Goal: Information Seeking & Learning: Learn about a topic

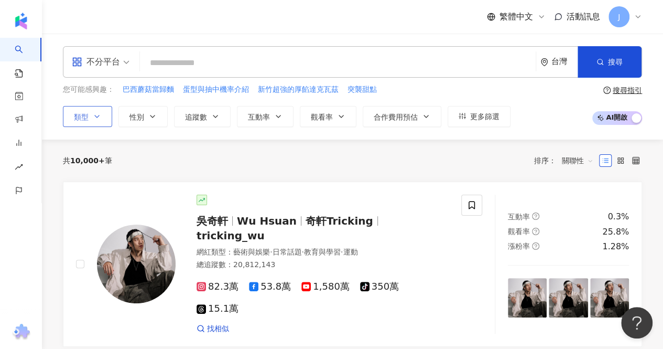
click at [87, 118] on span "類型" at bounding box center [81, 117] width 15 height 8
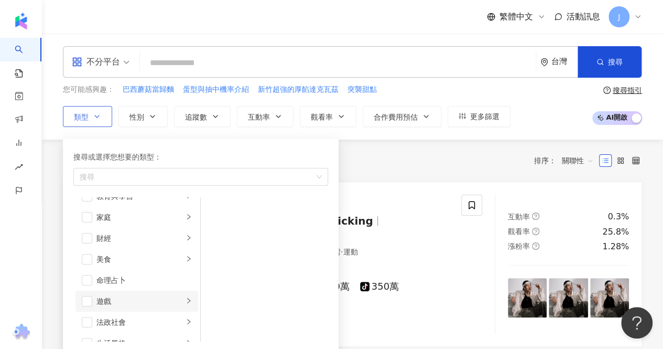
scroll to position [105, 0]
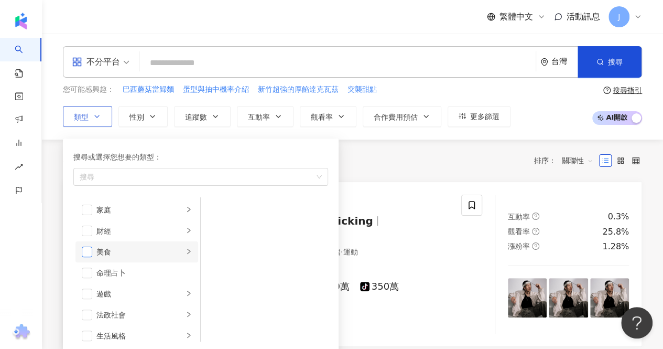
click at [91, 251] on span "button" at bounding box center [87, 251] width 10 height 10
click at [417, 94] on div "您可能感興趣： 巴西蘑菇當歸麵 蛋型與抽中機率介紹 新竹超強的厚餡達克瓦茲 突襲甜點" at bounding box center [287, 90] width 448 height 12
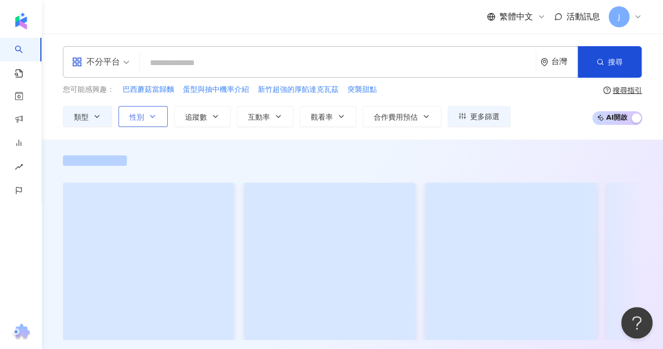
click at [141, 117] on span "性別" at bounding box center [136, 117] width 15 height 8
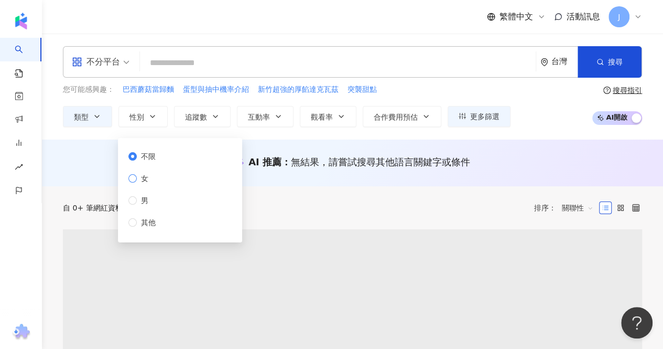
click at [146, 182] on span "女" at bounding box center [145, 178] width 16 height 12
click at [268, 114] on button "互動率" at bounding box center [265, 116] width 57 height 21
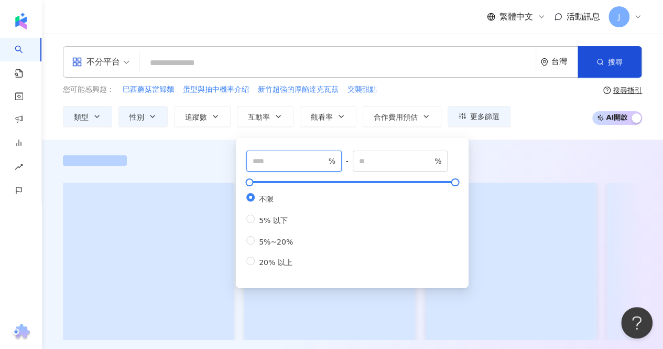
click at [299, 159] on input "number" at bounding box center [289, 161] width 73 height 12
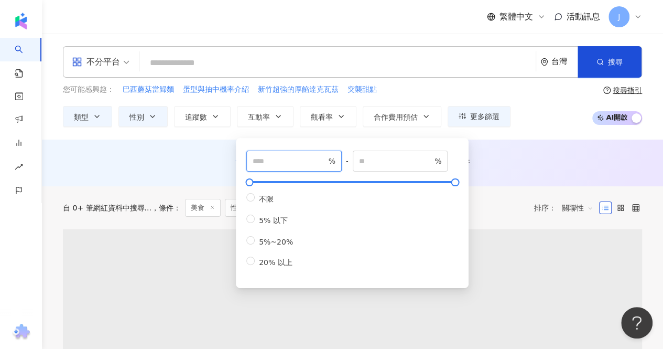
type input "*"
click at [450, 86] on div "您可能感興趣： 巴西蘑菇當歸麵 蛋型與抽中機率介紹 新竹超強的厚餡達克瓦茲 突襲甜點" at bounding box center [287, 90] width 448 height 12
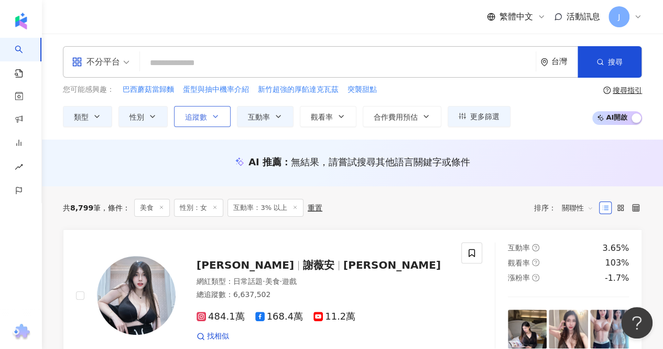
click at [204, 116] on span "追蹤數" at bounding box center [196, 117] width 22 height 8
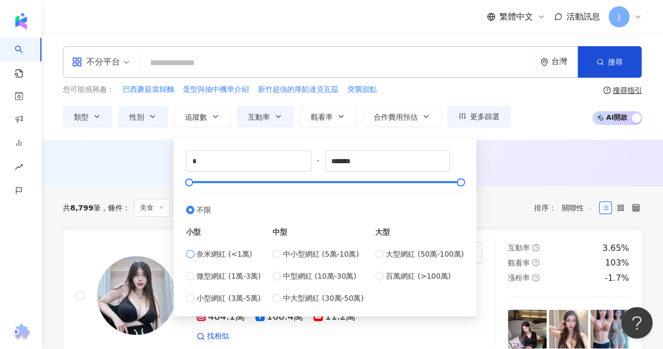
click at [221, 253] on span "奈米網紅 (<1萬)" at bounding box center [225, 254] width 56 height 12
type input "****"
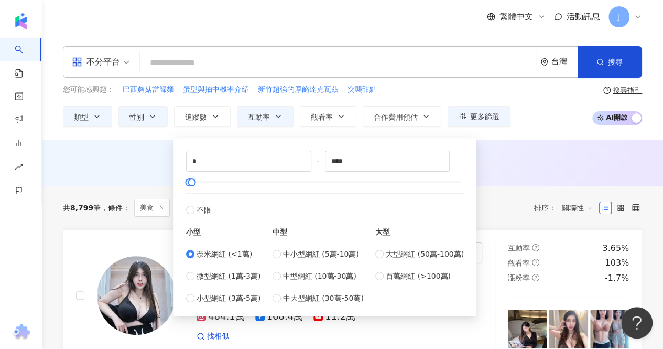
click at [533, 151] on div "AI 推薦 ： 無結果，請嘗試搜尋其他語言關鍵字或條件" at bounding box center [352, 162] width 621 height 47
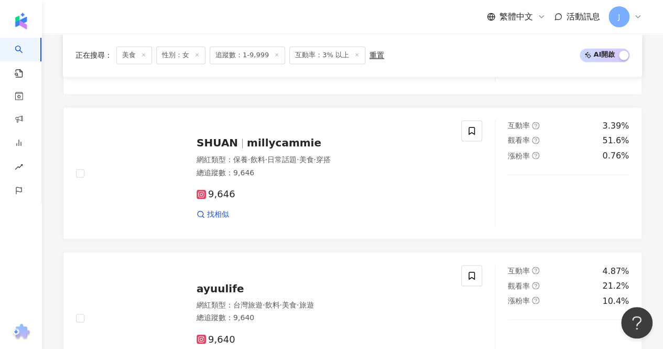
scroll to position [891, 0]
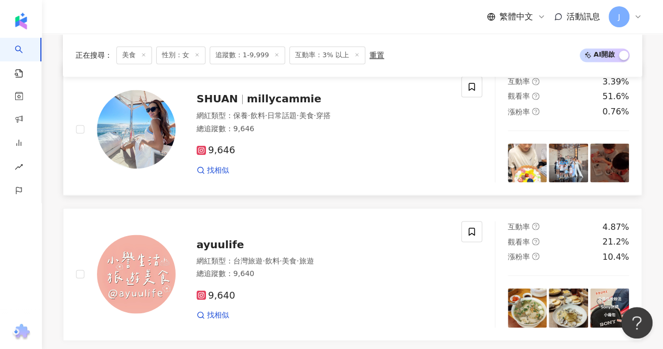
drag, startPoint x: 275, startPoint y: 99, endPoint x: 404, endPoint y: 92, distance: 129.2
click at [275, 99] on span "millycammie" at bounding box center [284, 98] width 74 height 13
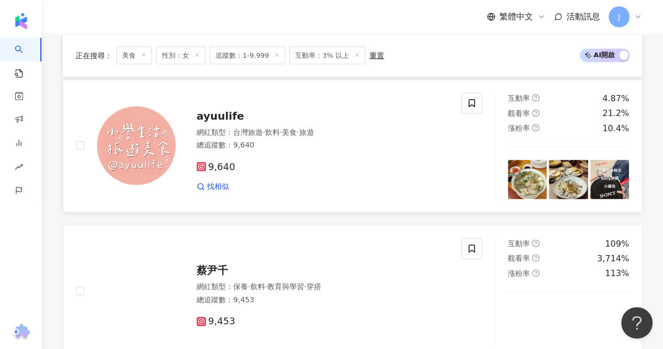
scroll to position [996, 0]
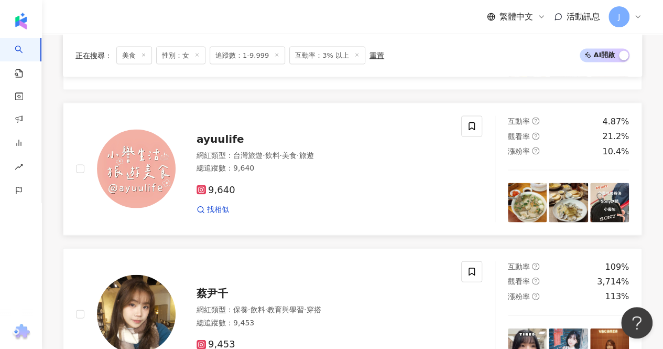
click at [218, 133] on span "ayuulife" at bounding box center [220, 139] width 47 height 13
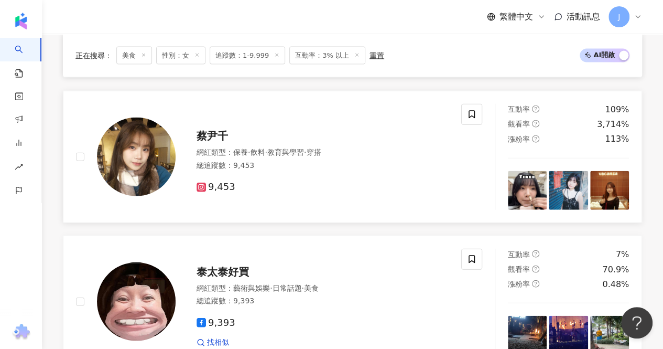
click at [212, 129] on span "蔡尹千" at bounding box center [212, 135] width 31 height 13
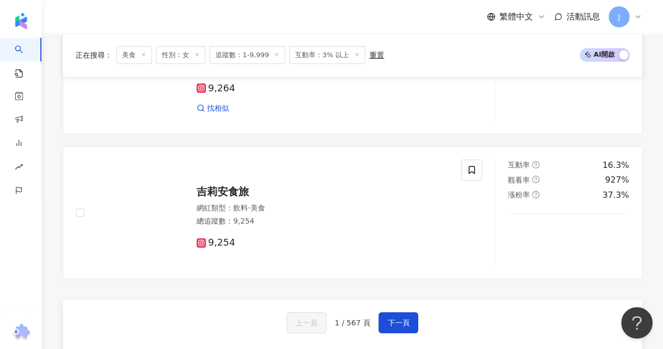
scroll to position [1730, 0]
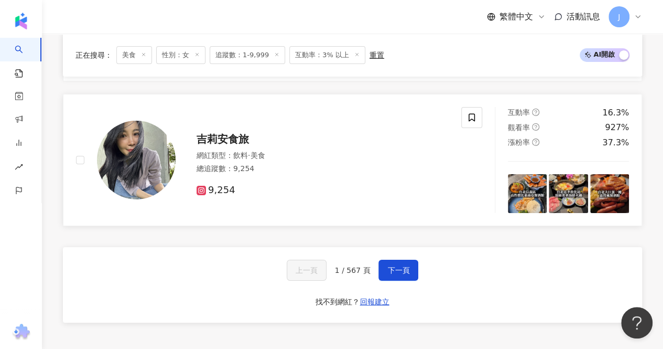
click at [223, 135] on span "吉莉安食旅" at bounding box center [223, 139] width 52 height 13
click at [396, 271] on span "下一頁" at bounding box center [398, 270] width 22 height 8
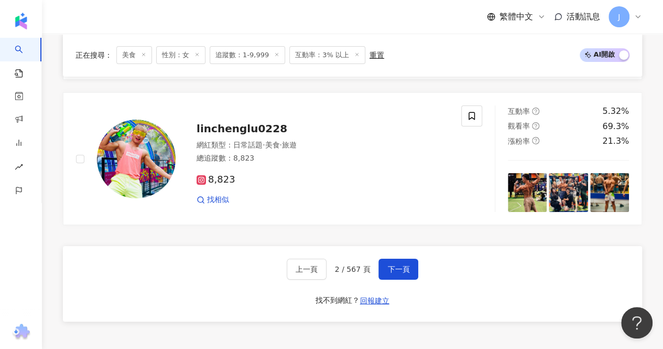
scroll to position [1858, 0]
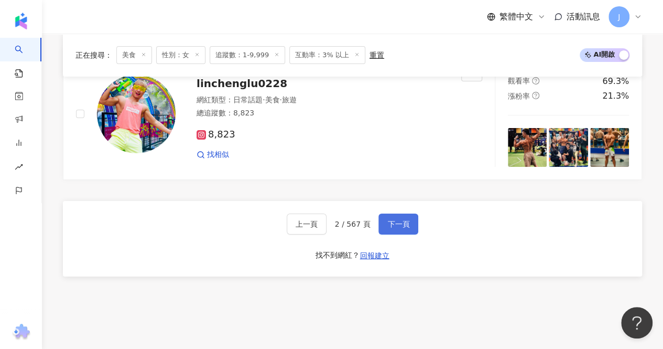
click at [381, 214] on button "下一頁" at bounding box center [398, 223] width 40 height 21
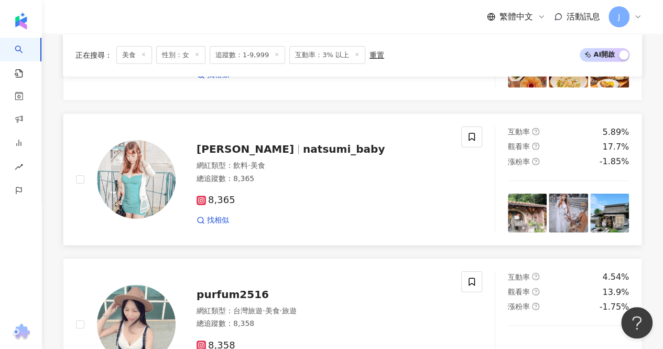
scroll to position [1724, 0]
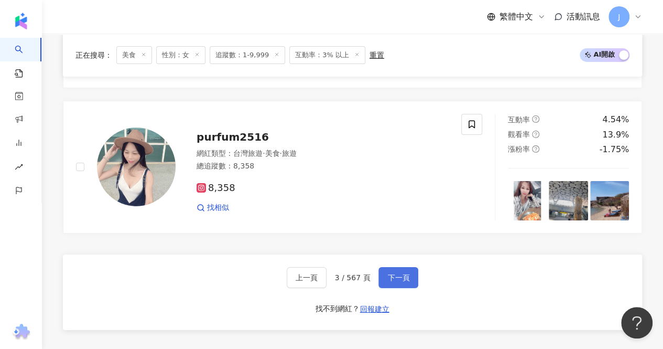
click at [391, 273] on span "下一頁" at bounding box center [398, 277] width 22 height 8
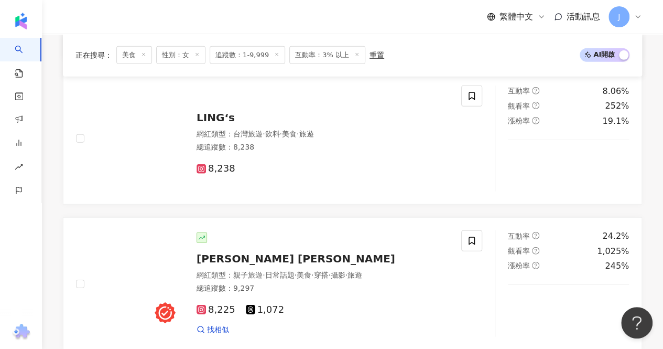
scroll to position [1409, 0]
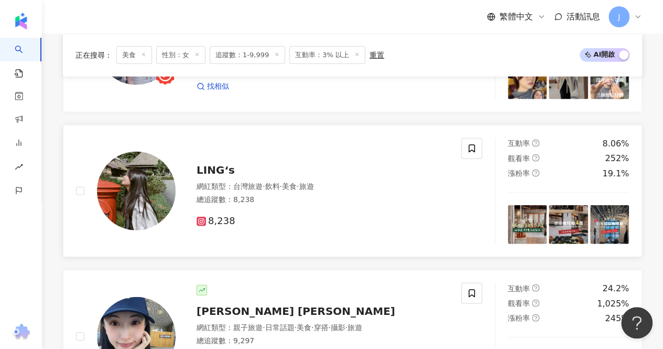
click at [220, 164] on span "LING‘s" at bounding box center [216, 170] width 38 height 13
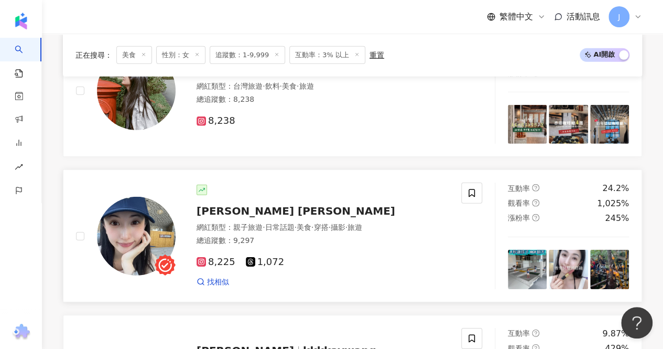
scroll to position [1566, 0]
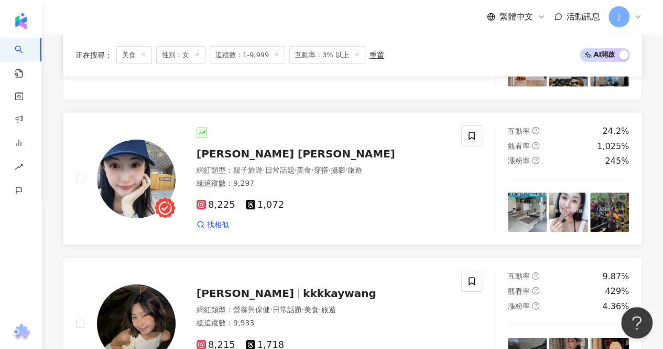
click at [248, 147] on span "Claire Chan" at bounding box center [296, 153] width 199 height 13
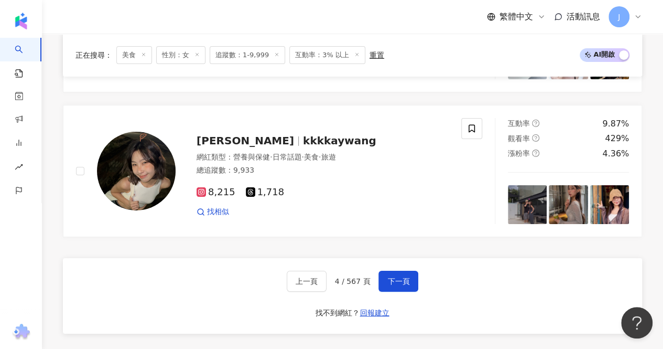
scroll to position [1776, 0]
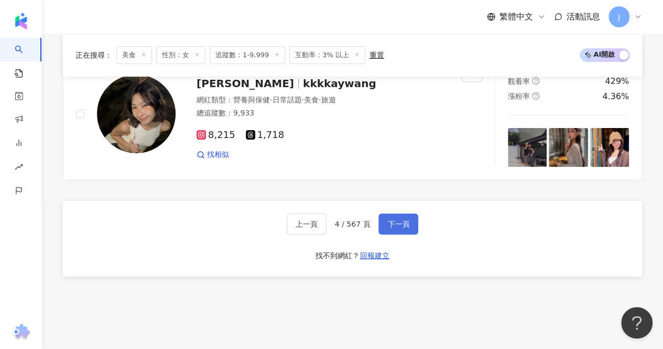
click at [410, 216] on button "下一頁" at bounding box center [398, 223] width 40 height 21
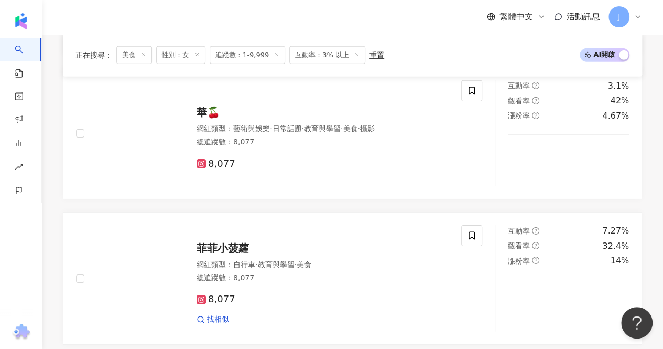
scroll to position [1625, 0]
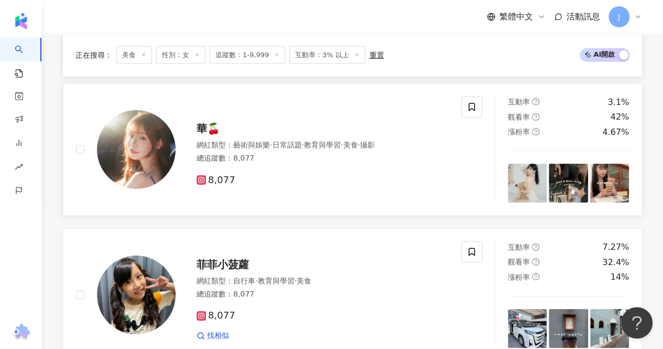
click at [164, 123] on img at bounding box center [136, 149] width 79 height 79
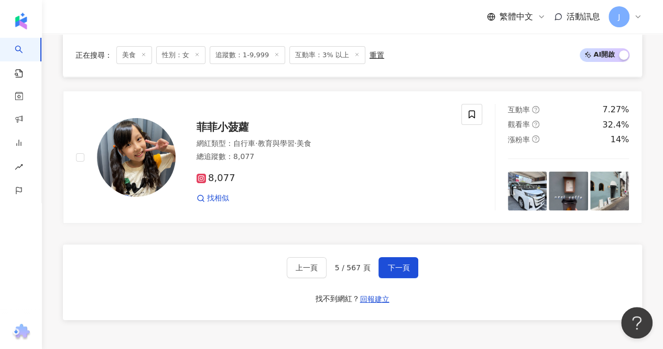
scroll to position [1782, 0]
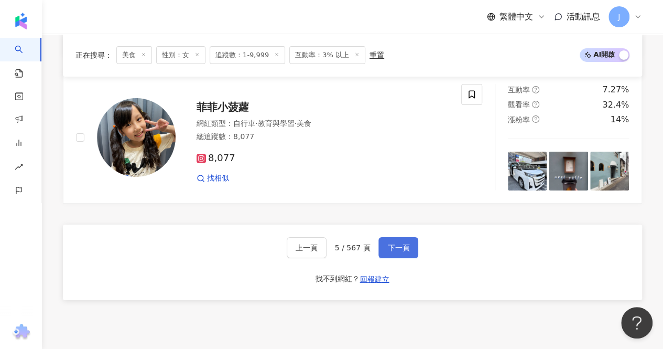
drag, startPoint x: 393, startPoint y: 210, endPoint x: 388, endPoint y: 214, distance: 6.7
click at [393, 243] on span "下一頁" at bounding box center [398, 247] width 22 height 8
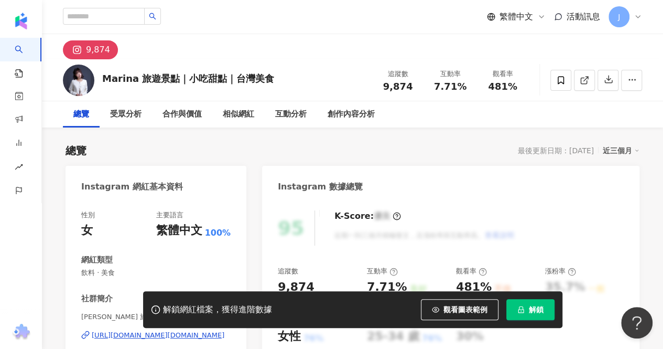
click at [163, 330] on div "https://www.instagram.com/yyoopp.food/" at bounding box center [158, 334] width 133 height 9
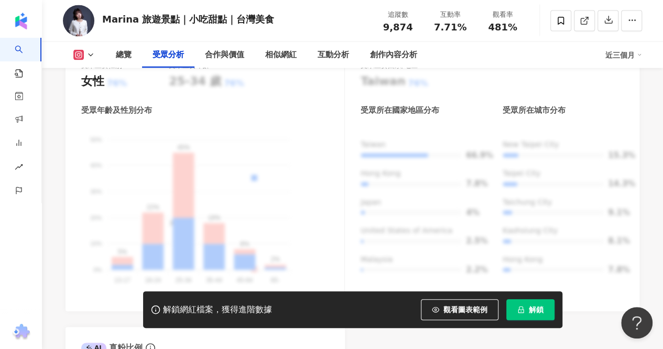
scroll to position [1677, 0]
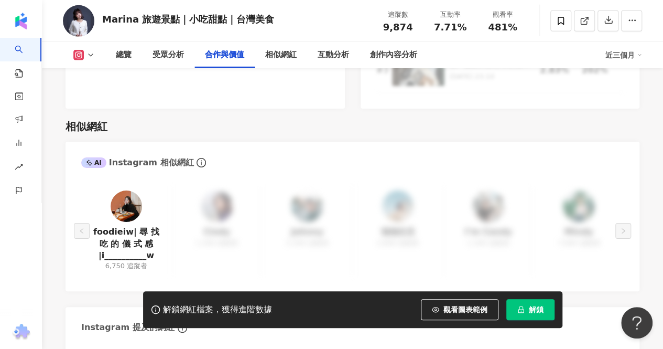
click at [533, 309] on span "解鎖" at bounding box center [536, 309] width 15 height 8
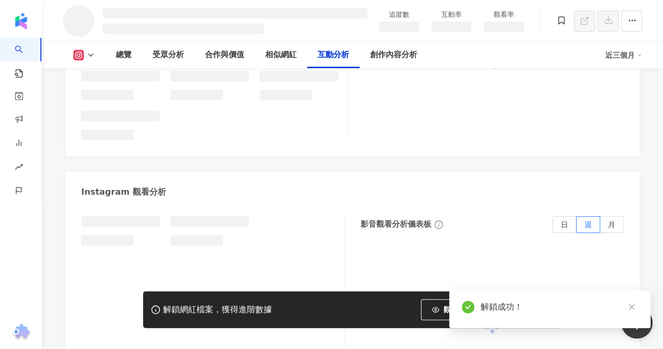
scroll to position [2249, 0]
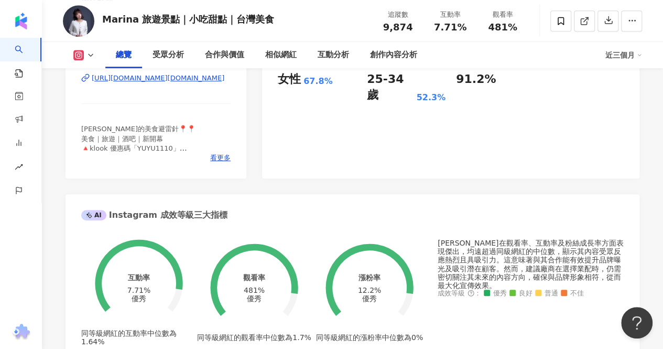
scroll to position [145, 0]
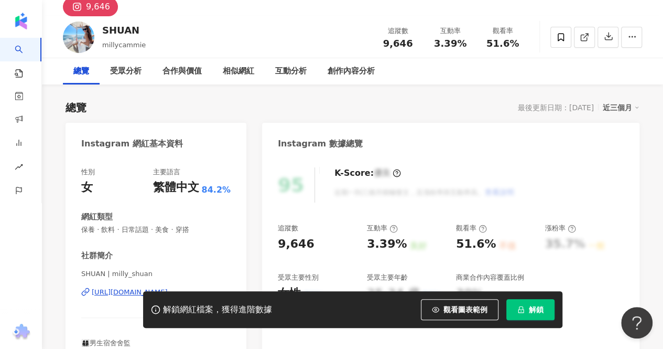
scroll to position [105, 0]
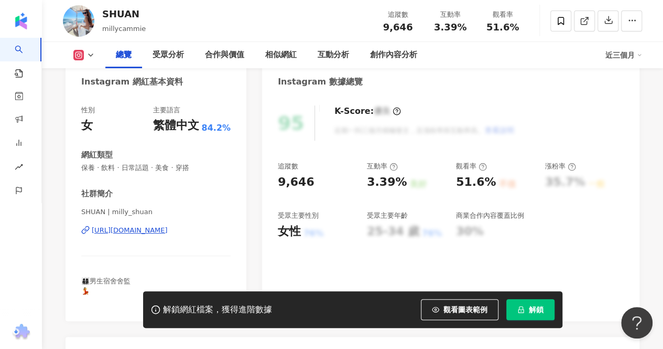
click at [168, 231] on div "https://www.instagram.com/milly_shuan/" at bounding box center [130, 229] width 76 height 9
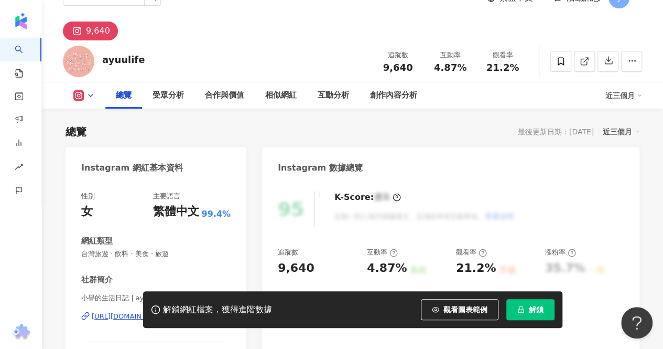
scroll to position [124, 0]
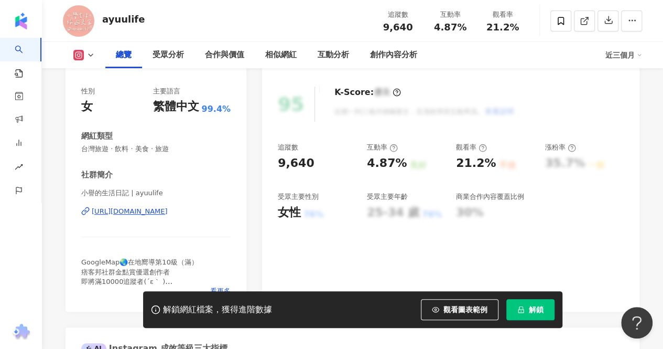
click at [164, 208] on div "[URL][DOMAIN_NAME]" at bounding box center [130, 211] width 76 height 9
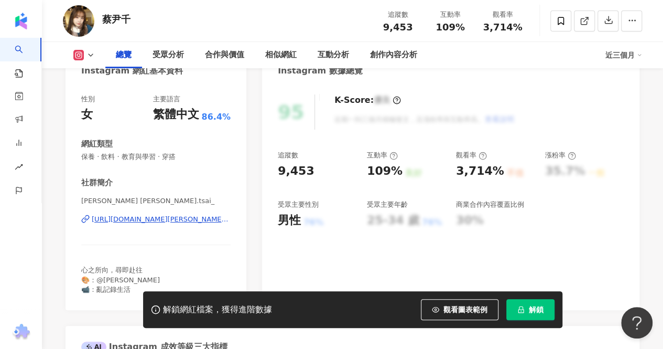
scroll to position [210, 0]
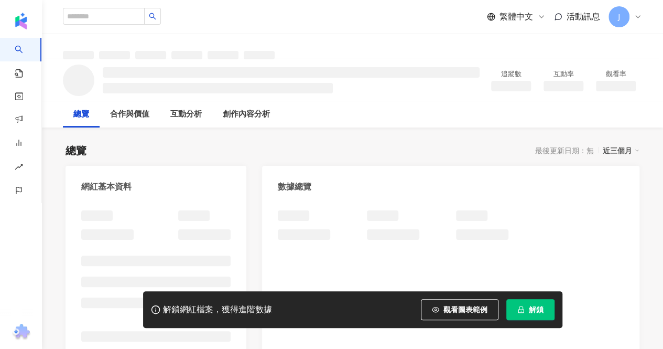
scroll to position [157, 0]
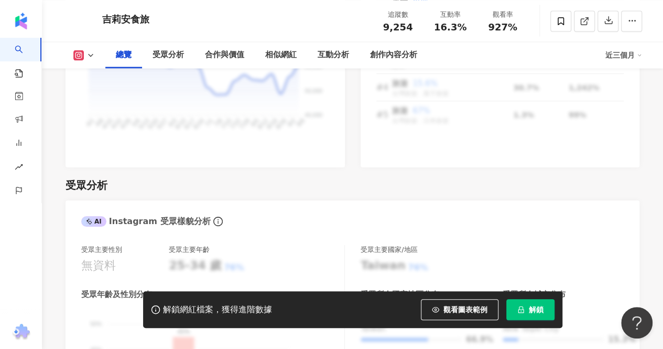
scroll to position [419, 0]
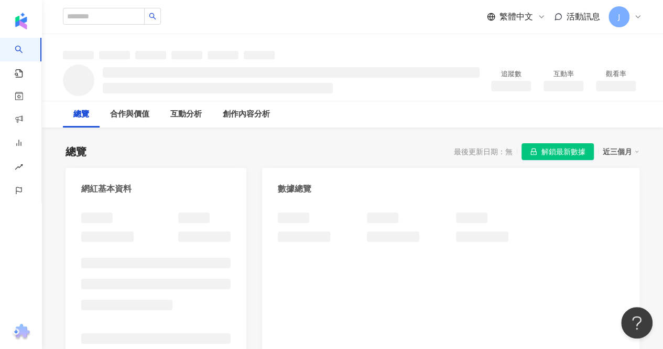
scroll to position [210, 0]
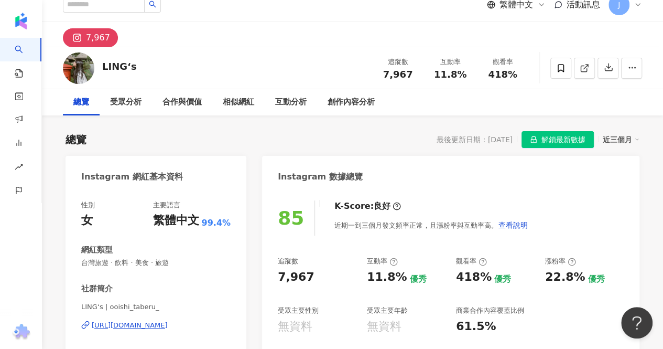
scroll to position [210, 0]
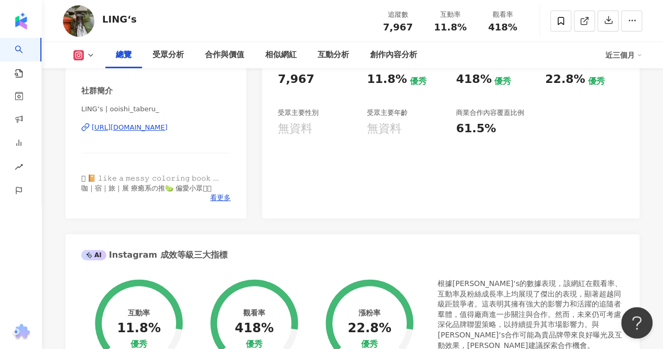
click at [168, 128] on div "https://www.instagram.com/ooishi_taberu_/" at bounding box center [130, 127] width 76 height 9
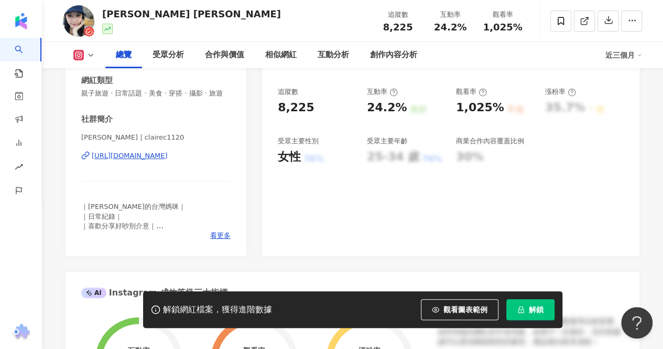
scroll to position [157, 0]
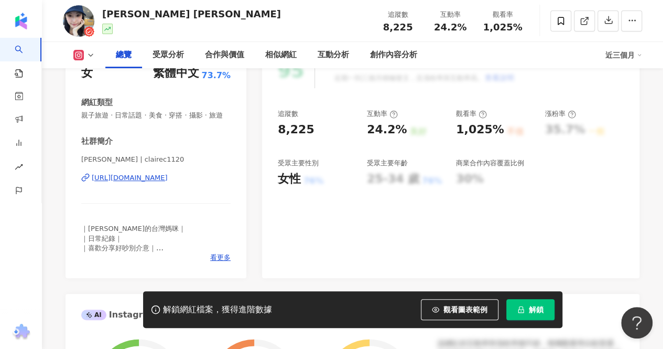
click at [168, 182] on div "[URL][DOMAIN_NAME]" at bounding box center [130, 177] width 76 height 9
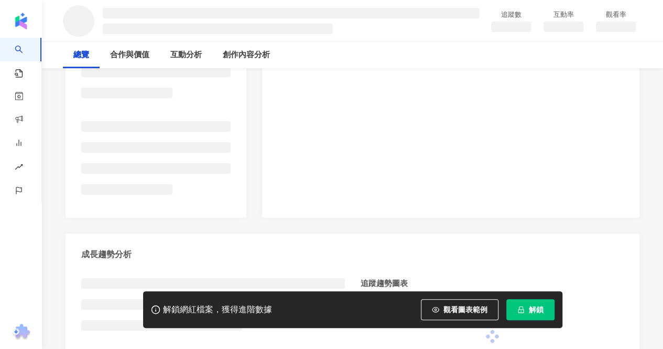
scroll to position [196, 0]
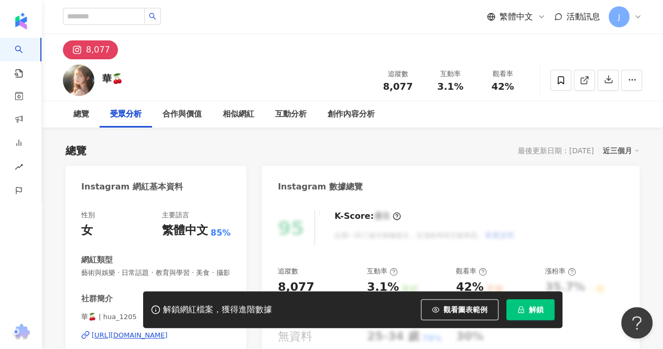
scroll to position [105, 0]
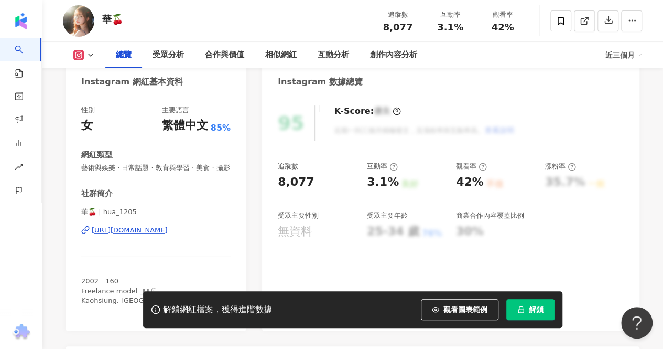
click at [157, 235] on div "[URL][DOMAIN_NAME]" at bounding box center [130, 229] width 76 height 9
